Goal: Transaction & Acquisition: Purchase product/service

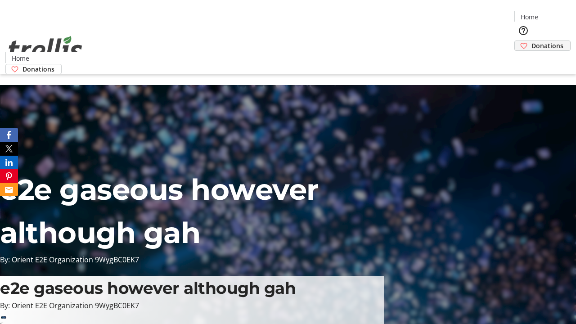
click at [532, 41] on span "Donations" at bounding box center [548, 45] width 32 height 9
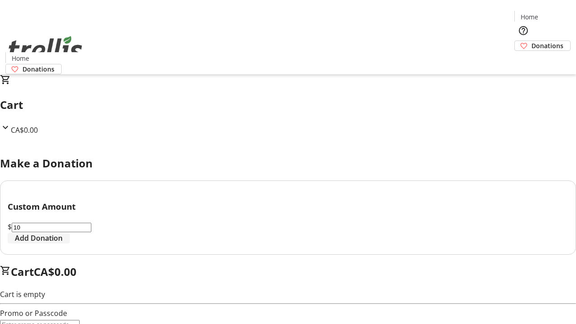
click at [63, 244] on span "Add Donation" at bounding box center [39, 238] width 48 height 11
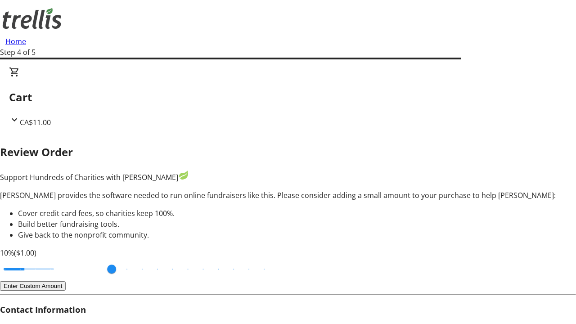
click at [66, 281] on button "Enter Custom Amount" at bounding box center [33, 285] width 66 height 9
